Goal: Information Seeking & Learning: Learn about a topic

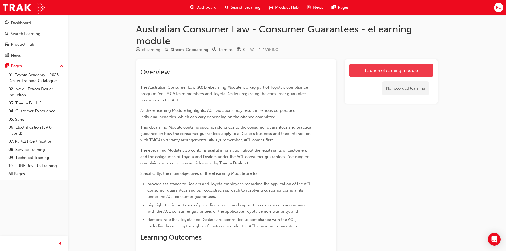
click at [390, 72] on link "Launch eLearning module" at bounding box center [391, 70] width 84 height 13
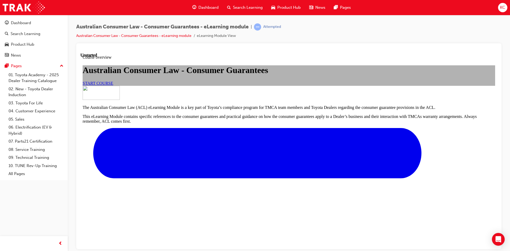
scroll to position [53, 0]
click at [113, 85] on span "START COURSE" at bounding box center [98, 83] width 31 height 5
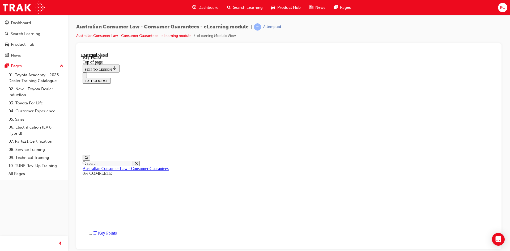
scroll to position [226, 0]
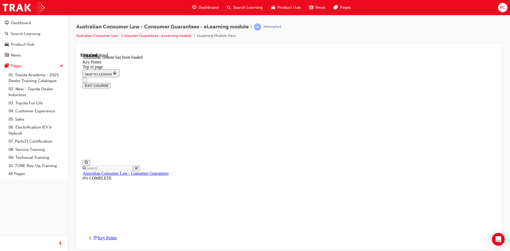
scroll to position [659, 0]
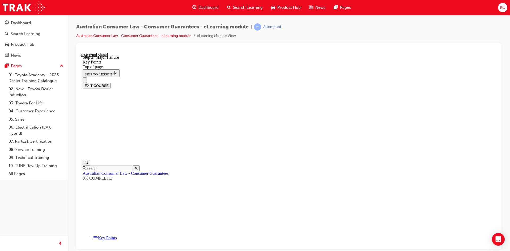
scroll to position [986, 0]
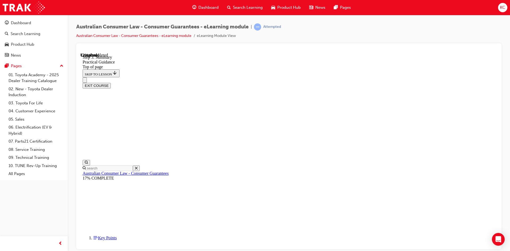
scroll to position [121, 0]
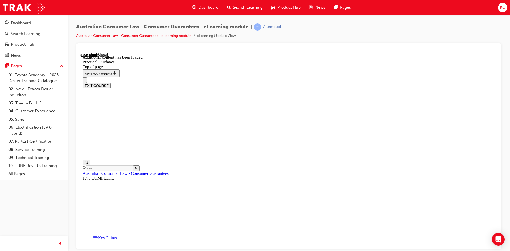
scroll to position [959, 0]
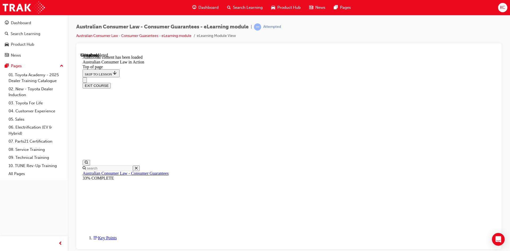
scroll to position [770, 0]
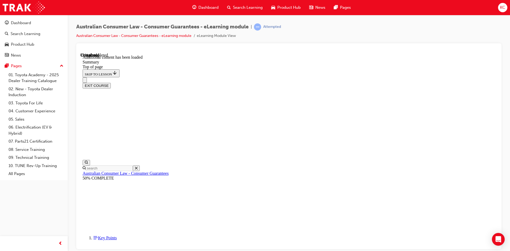
drag, startPoint x: 321, startPoint y: 220, endPoint x: 329, endPoint y: 215, distance: 8.8
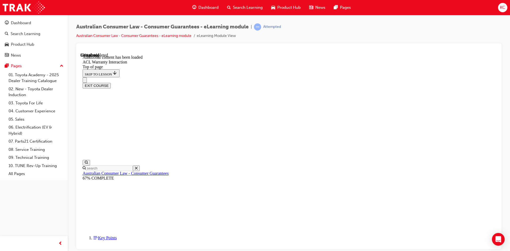
scroll to position [316, 0]
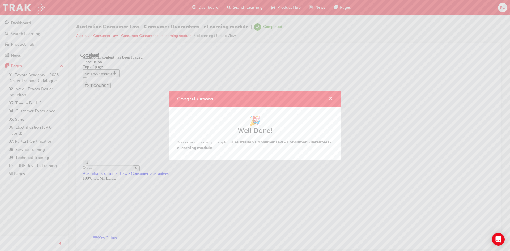
click at [332, 99] on span "cross-icon" at bounding box center [331, 99] width 4 height 5
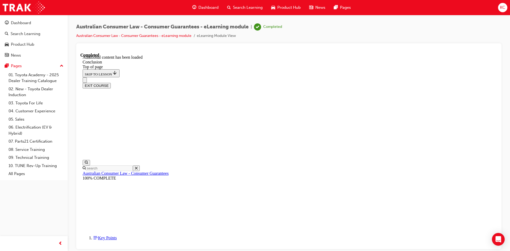
click at [111, 83] on button "EXIT COURSE" at bounding box center [97, 86] width 28 height 6
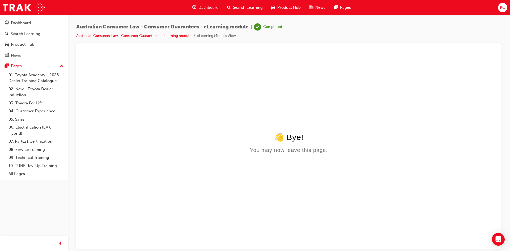
scroll to position [0, 0]
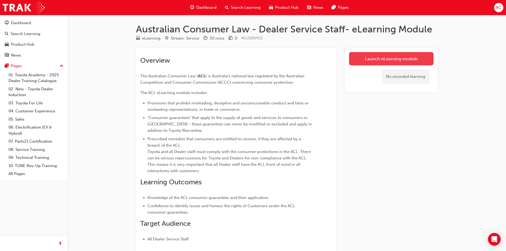
click at [379, 61] on link "Launch eLearning module" at bounding box center [391, 58] width 84 height 13
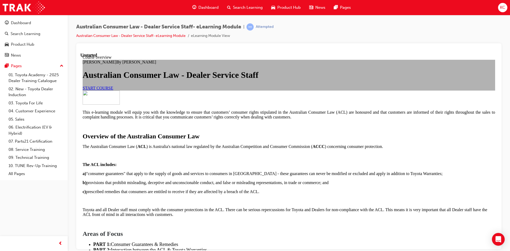
click at [113, 90] on span "START COURSE" at bounding box center [98, 88] width 31 height 5
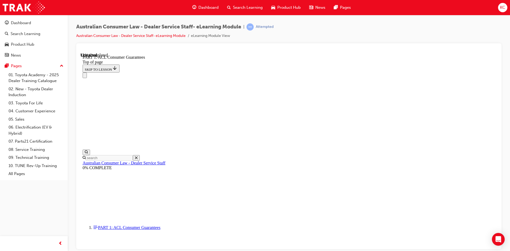
scroll to position [866, 0]
click button "CONTINUE"
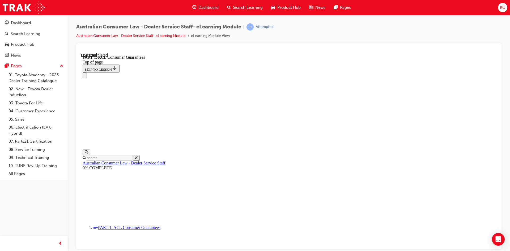
scroll to position [874, 0]
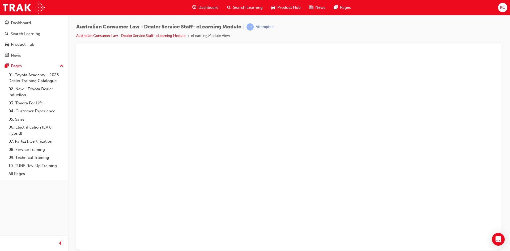
click at [282, 155] on button "Unzoom image" at bounding box center [288, 151] width 417 height 197
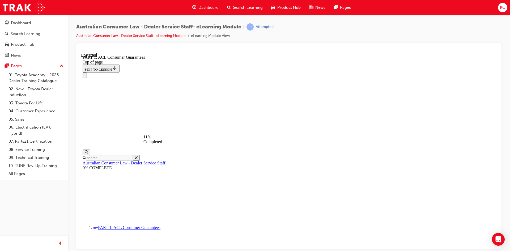
scroll to position [797, 0]
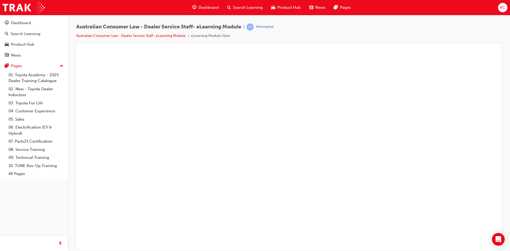
click at [223, 155] on button "Unzoom image" at bounding box center [288, 151] width 417 height 197
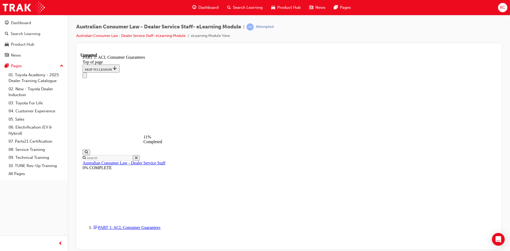
scroll to position [874, 0]
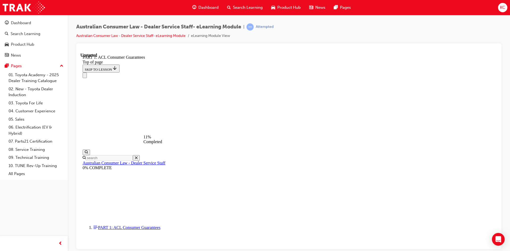
click at [90, 76] on icon "Close navigation menu" at bounding box center [87, 78] width 5 height 4
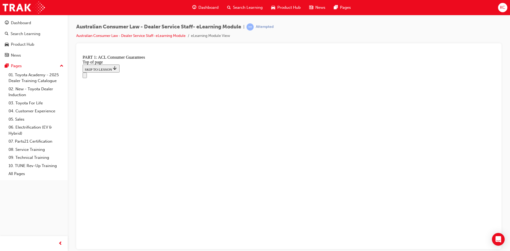
scroll to position [502, 0]
click at [85, 76] on icon "Open navigation menu" at bounding box center [85, 76] width 0 height 0
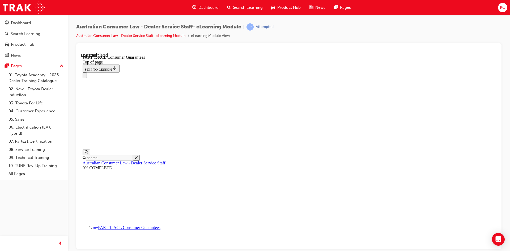
scroll to position [0, 0]
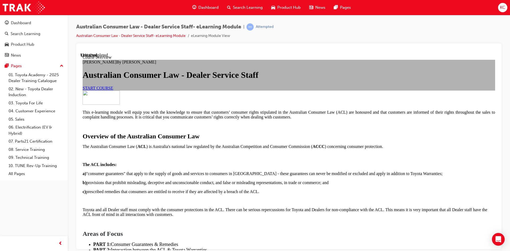
click at [113, 90] on span "START COURSE" at bounding box center [98, 88] width 31 height 5
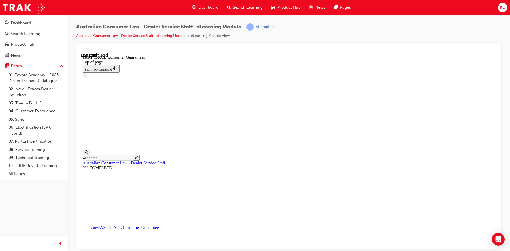
scroll to position [308, 0]
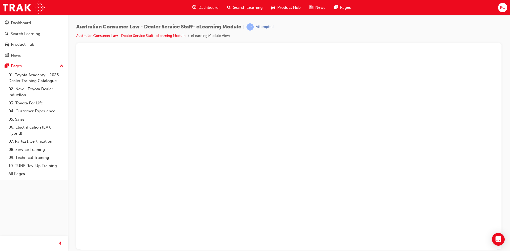
click at [284, 115] on button "Unzoom image" at bounding box center [288, 151] width 417 height 197
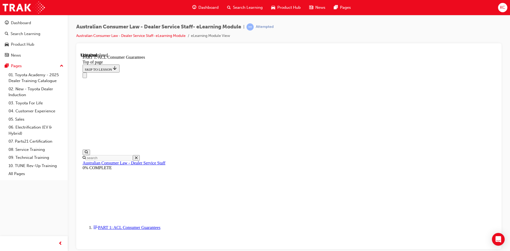
scroll to position [874, 0]
click button "CONTINUE"
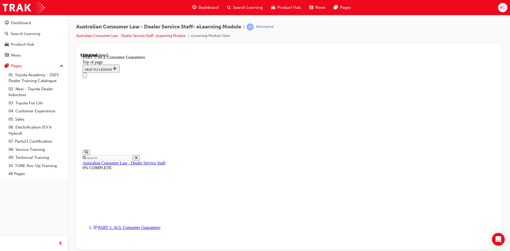
scroll to position [874, 0]
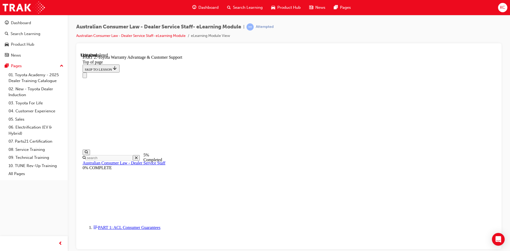
scroll to position [351, 0]
click button "CONTINUE"
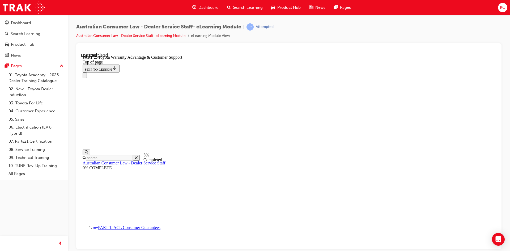
click button "CONTINUE"
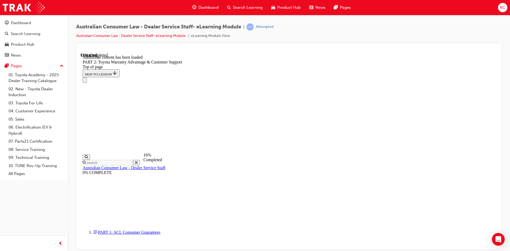
scroll to position [585, 0]
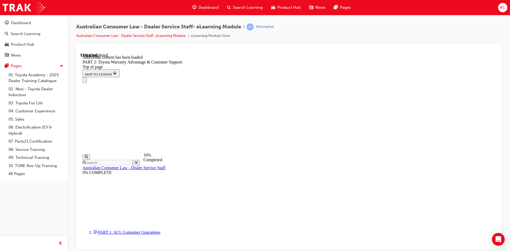
click button "CONTINUE"
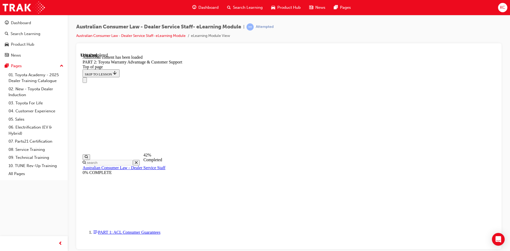
click button "CONTINUE"
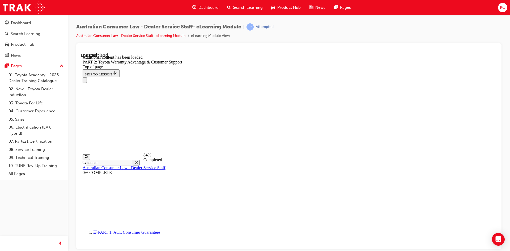
scroll to position [1774, 0]
drag, startPoint x: 248, startPoint y: 122, endPoint x: 253, endPoint y: 129, distance: 8.0
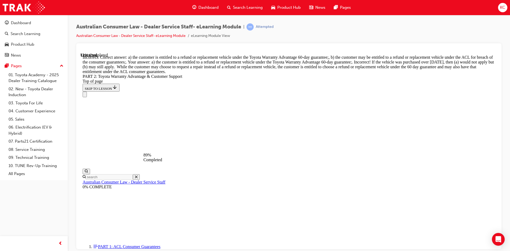
scroll to position [1873, 0]
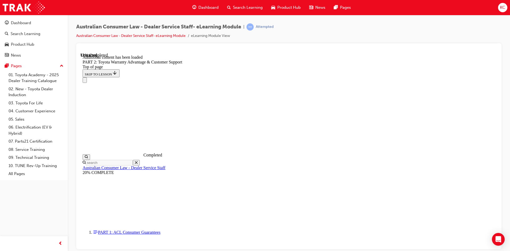
scroll to position [2205, 0]
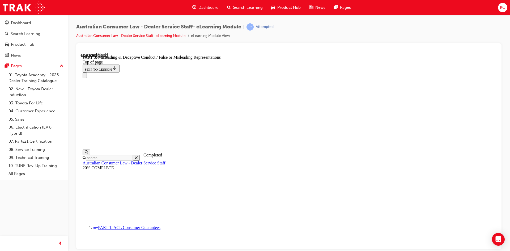
scroll to position [335, 0]
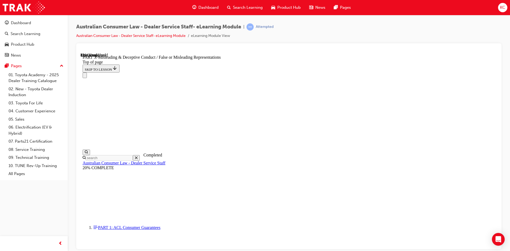
click button "CONTINUE"
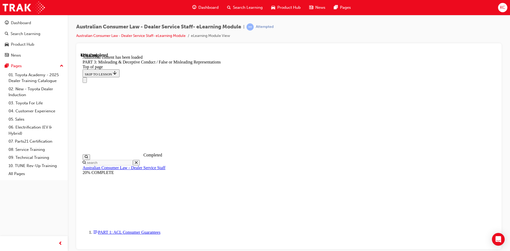
scroll to position [1237, 0]
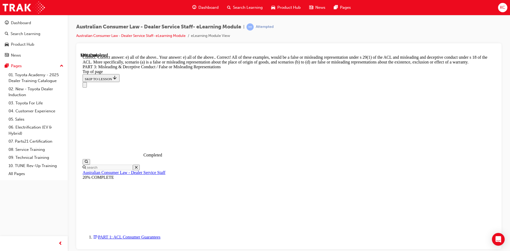
scroll to position [1397, 0]
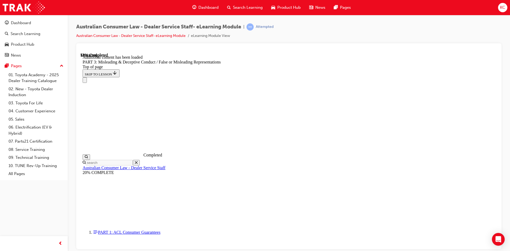
scroll to position [1539, 0]
click button "CONTINUE"
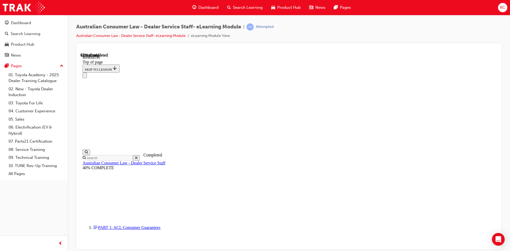
scroll to position [248, 0]
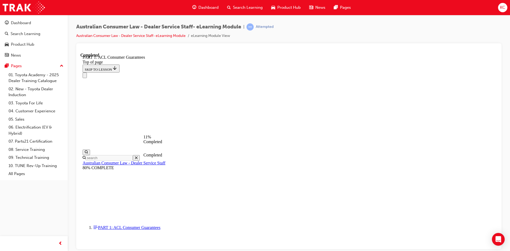
click at [253, 27] on span "learningRecordVerb_ATTEMPT-icon" at bounding box center [249, 26] width 7 height 7
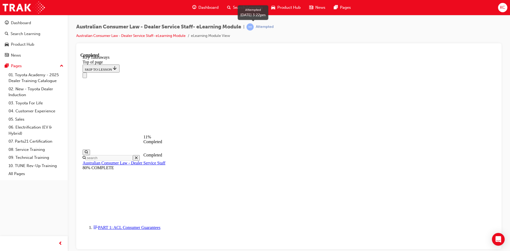
click at [265, 27] on div "Attempted" at bounding box center [265, 26] width 18 height 5
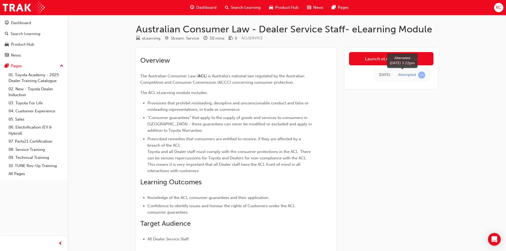
click at [422, 76] on span "learningRecordVerb_ATTEMPT-icon" at bounding box center [421, 74] width 7 height 7
click at [389, 61] on link "Launch eLearning module" at bounding box center [391, 58] width 84 height 13
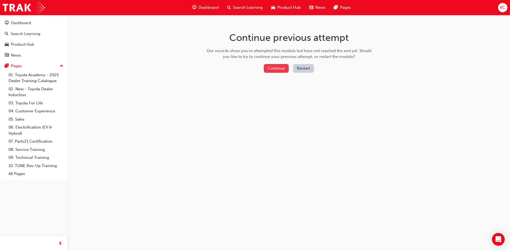
click at [286, 68] on button "Continue" at bounding box center [276, 68] width 25 height 9
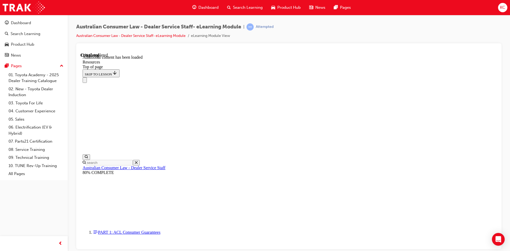
scroll to position [16, 0]
click at [87, 77] on button "Close navigation menu" at bounding box center [85, 80] width 4 height 6
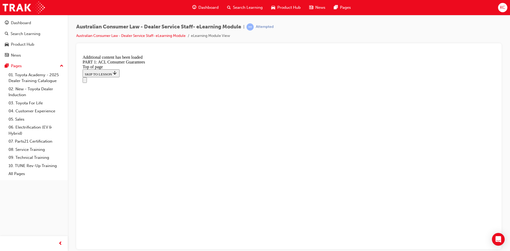
click at [85, 81] on icon "Open navigation menu" at bounding box center [85, 81] width 0 height 0
